Goal: Navigation & Orientation: Find specific page/section

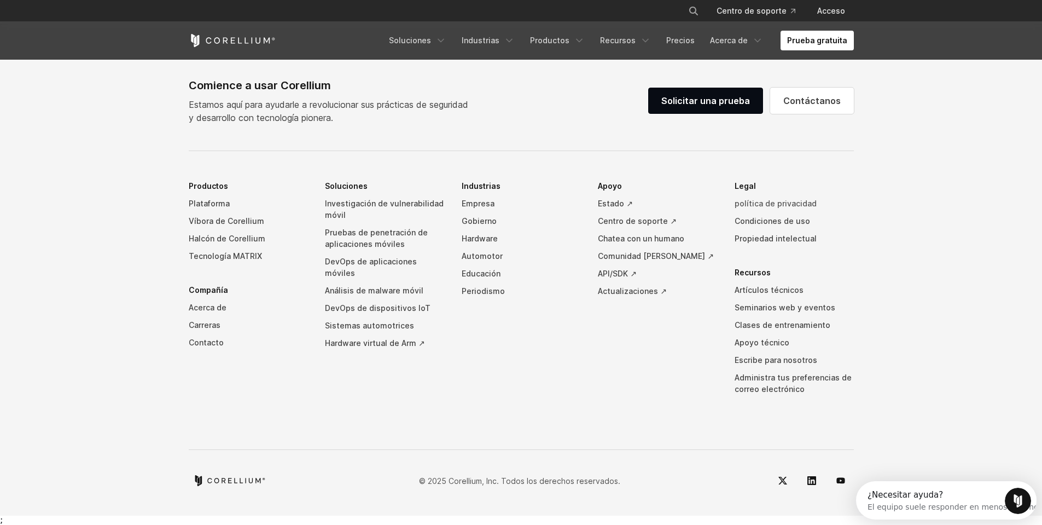
click at [751, 208] on font "política de privacidad" at bounding box center [776, 203] width 82 height 9
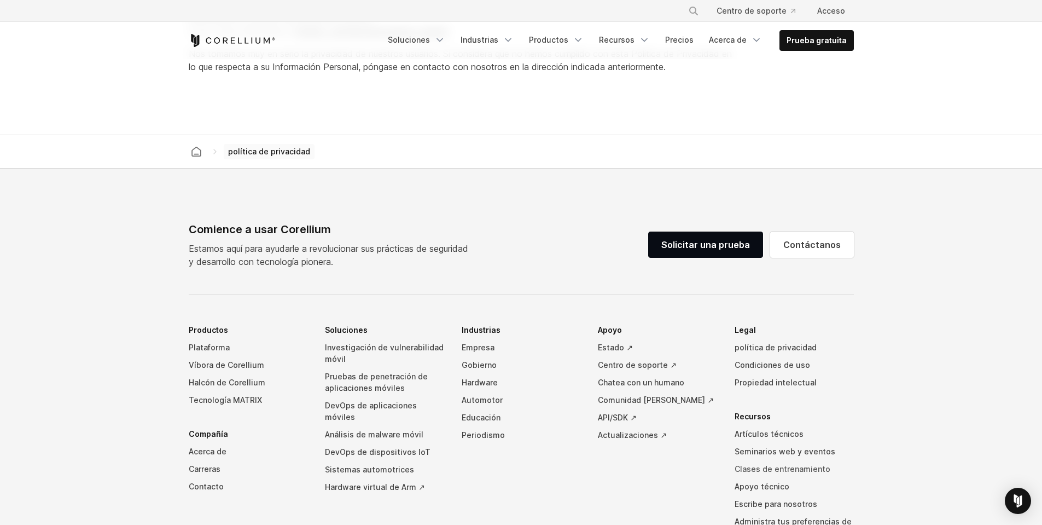
scroll to position [3444, 0]
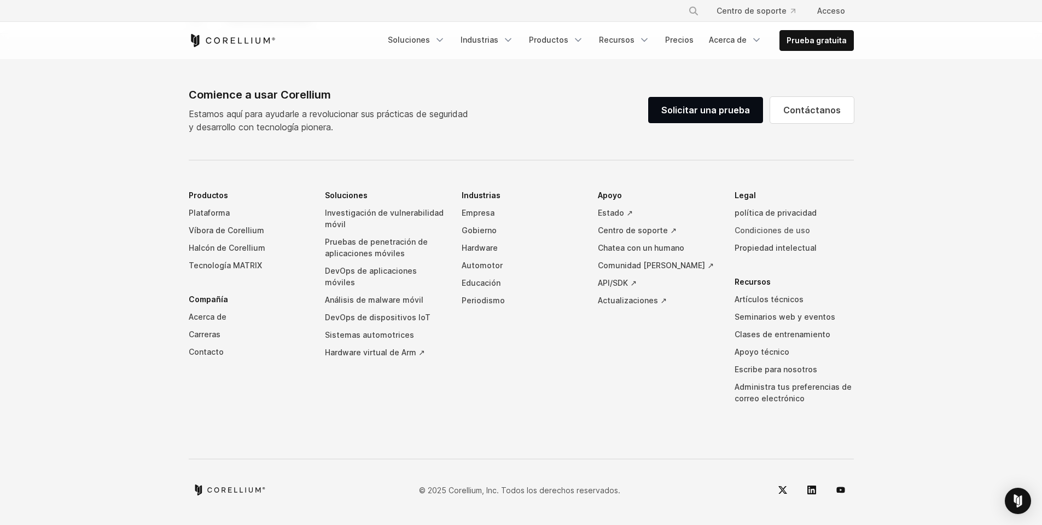
click at [743, 230] on font "Condiciones de uso" at bounding box center [773, 229] width 76 height 9
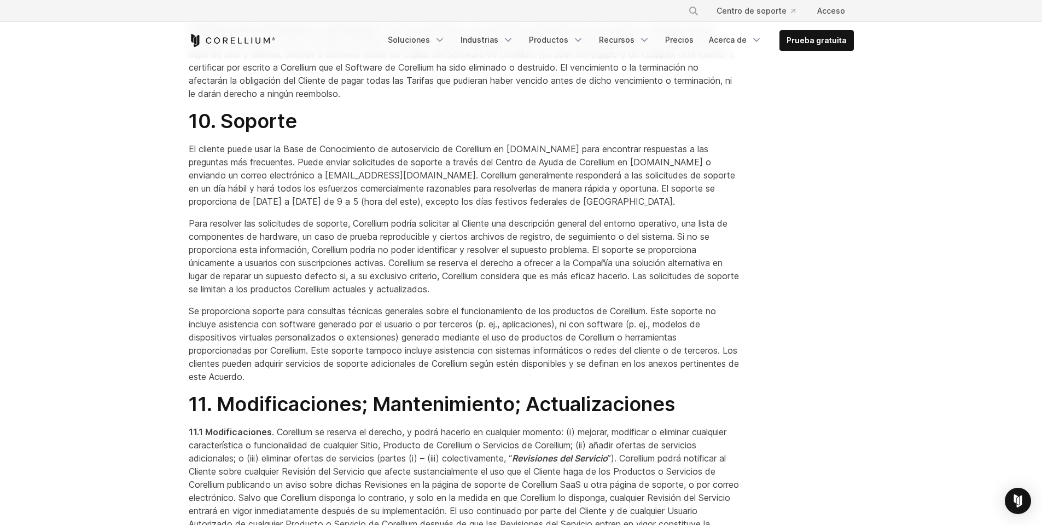
scroll to position [4870, 0]
